Goal: Find specific page/section: Find specific page/section

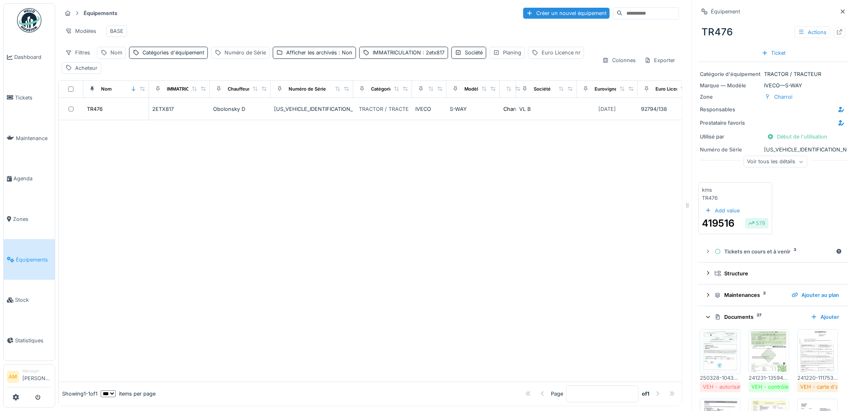
scroll to position [921, 0]
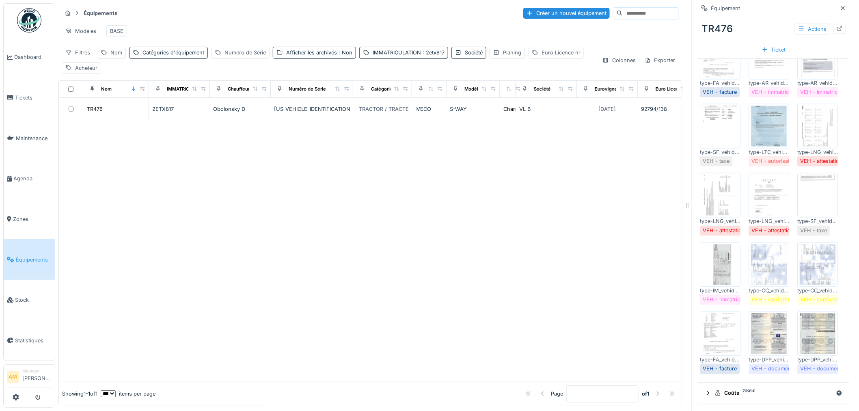
click at [39, 256] on span "Équipements" at bounding box center [34, 260] width 36 height 8
click at [318, 245] on div at bounding box center [370, 250] width 623 height 261
click at [715, 322] on img at bounding box center [720, 333] width 37 height 41
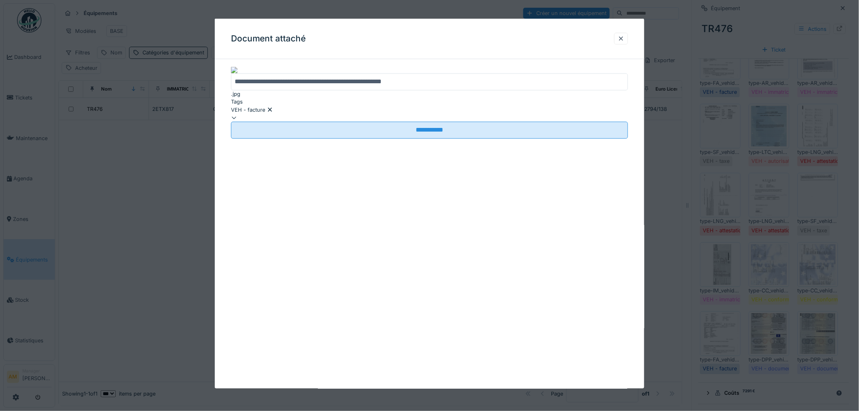
click at [624, 37] on div at bounding box center [621, 39] width 6 height 8
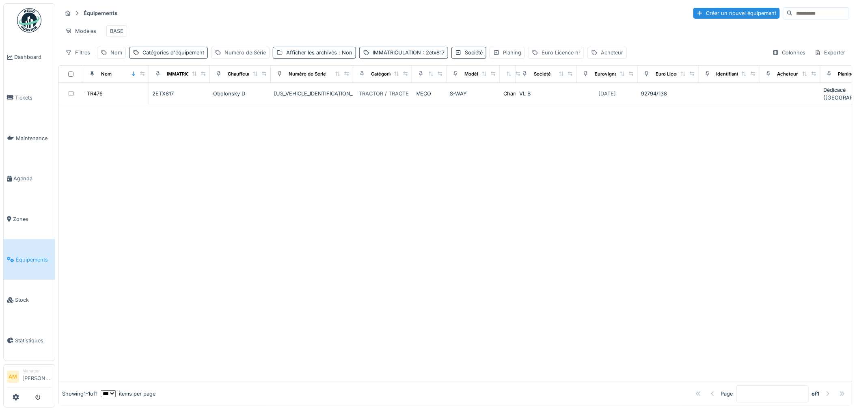
scroll to position [5, 0]
drag, startPoint x: 788, startPoint y: 234, endPoint x: 779, endPoint y: 234, distance: 9.7
click at [784, 235] on div at bounding box center [455, 243] width 793 height 276
